Goal: Use online tool/utility

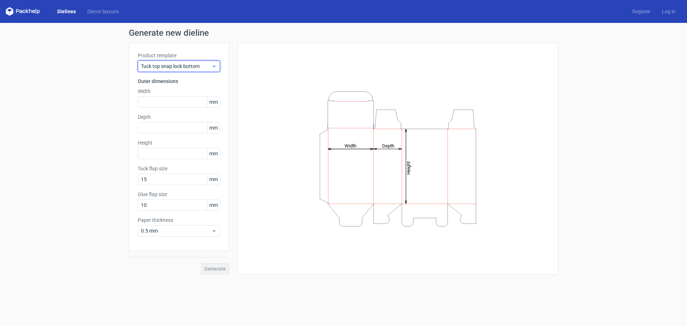
click at [214, 69] on icon at bounding box center [213, 66] width 5 height 6
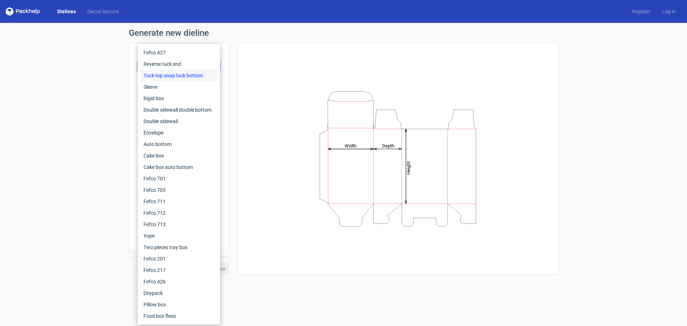
click at [102, 104] on div "Generate new dieline Product template Tuck top snap lock bottom Outer dimension…" at bounding box center [343, 151] width 687 height 257
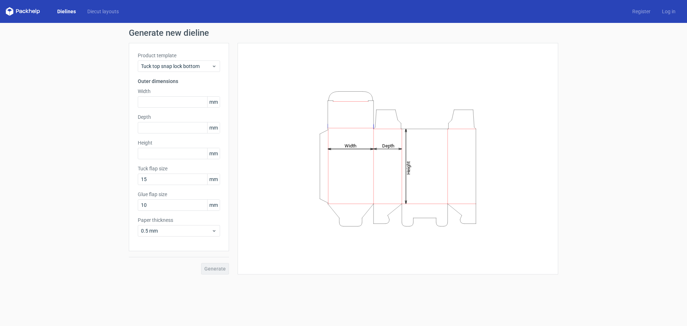
click at [68, 11] on link "Dielines" at bounding box center [67, 11] width 30 height 7
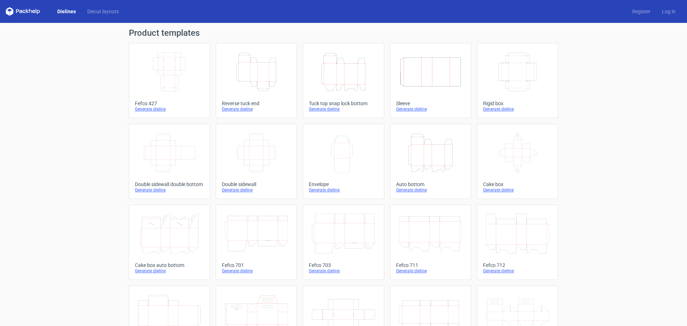
click at [354, 88] on icon "Height Depth Width" at bounding box center [343, 72] width 63 height 40
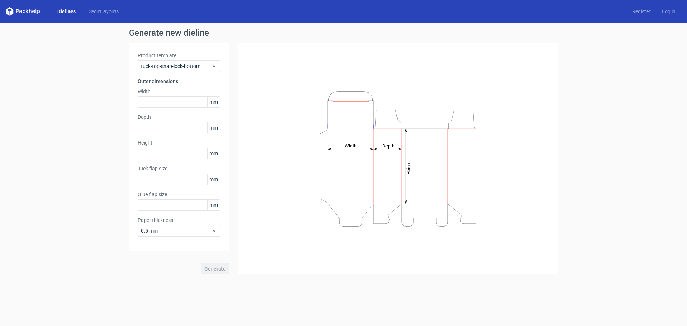
type input "15"
type input "10"
click at [413, 201] on icon "Height Depth Width" at bounding box center [398, 158] width 215 height 143
drag, startPoint x: 418, startPoint y: 195, endPoint x: 472, endPoint y: 209, distance: 55.8
click at [472, 209] on icon "Height Depth Width" at bounding box center [398, 158] width 215 height 143
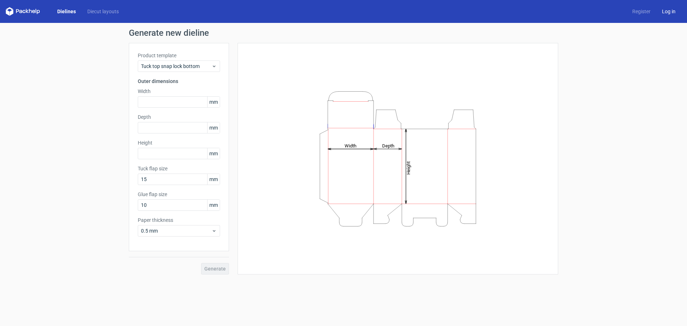
click at [670, 14] on link "Log in" at bounding box center [668, 11] width 25 height 7
